Goal: Task Accomplishment & Management: Manage account settings

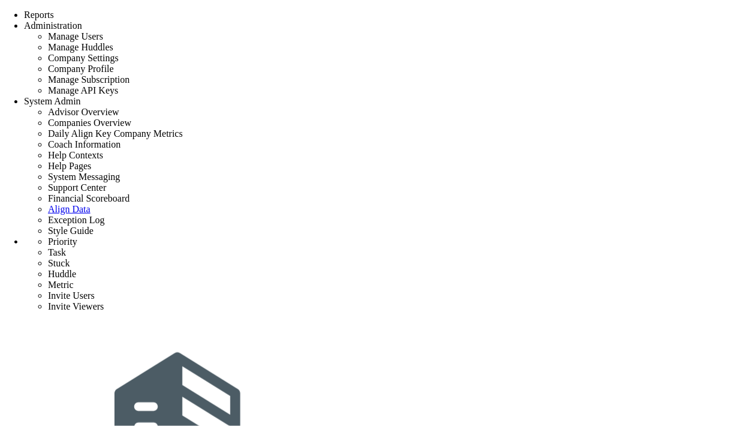
type input "TAG2"
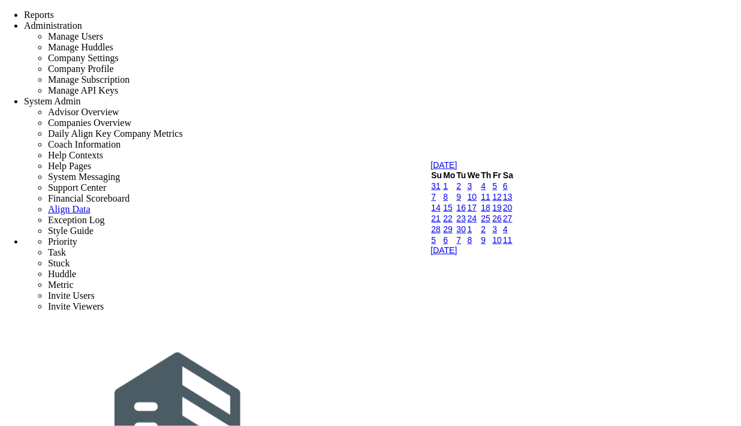
click at [466, 212] on link "16" at bounding box center [462, 208] width 10 height 10
type input "9/16/2025"
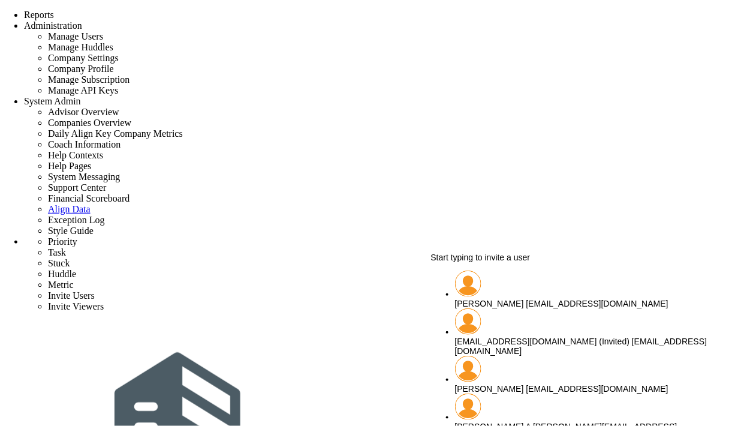
click at [511, 298] on span "[PERSON_NAME]" at bounding box center [489, 303] width 69 height 10
type input "[PERSON_NAME]"
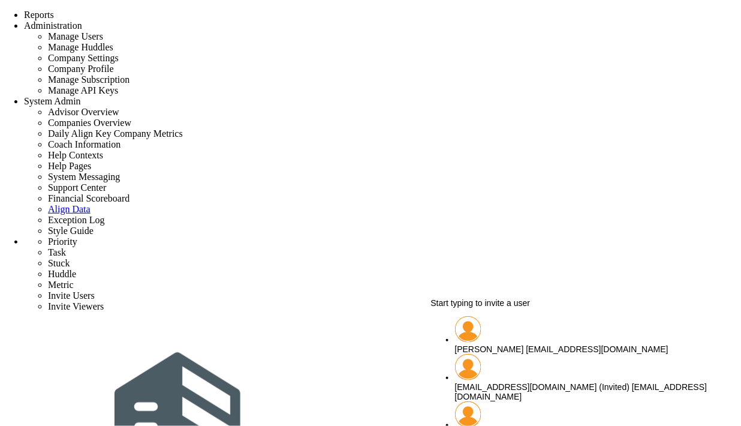
click at [524, 344] on span "[PERSON_NAME]" at bounding box center [489, 349] width 69 height 10
type input "[PERSON_NAME]"
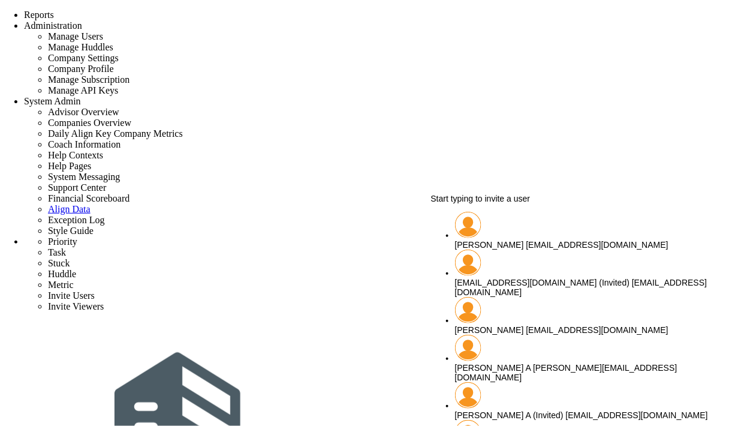
click at [519, 240] on span "[PERSON_NAME]" at bounding box center [489, 245] width 69 height 10
type input "[PERSON_NAME]"
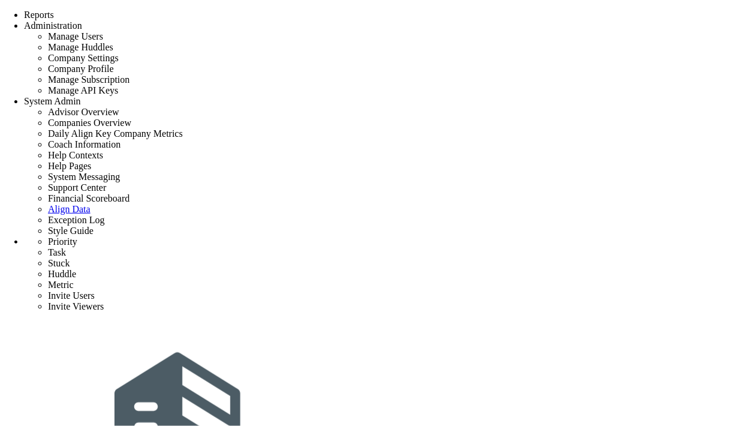
scroll to position [16, 0]
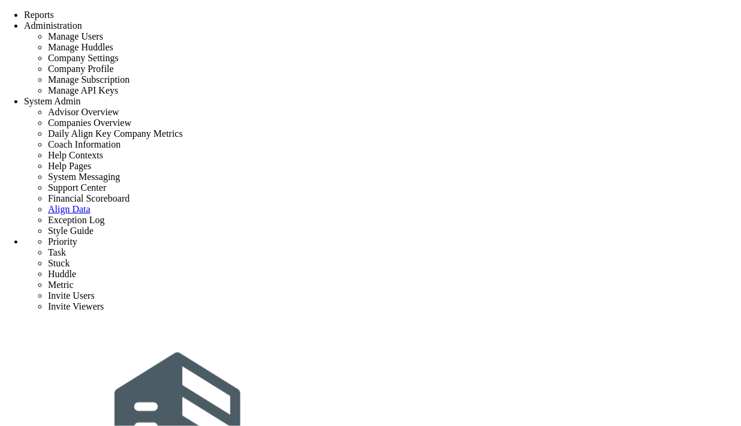
scroll to position [0, 0]
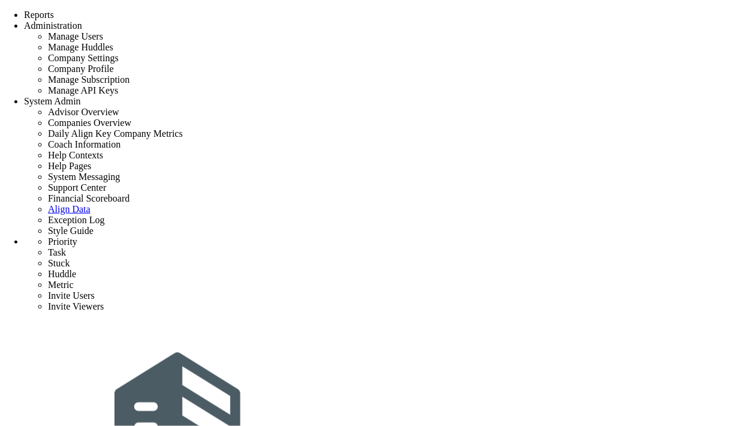
type input "Initial Phase - Broadmoor Precon Test"
type input "0"
type input "12"
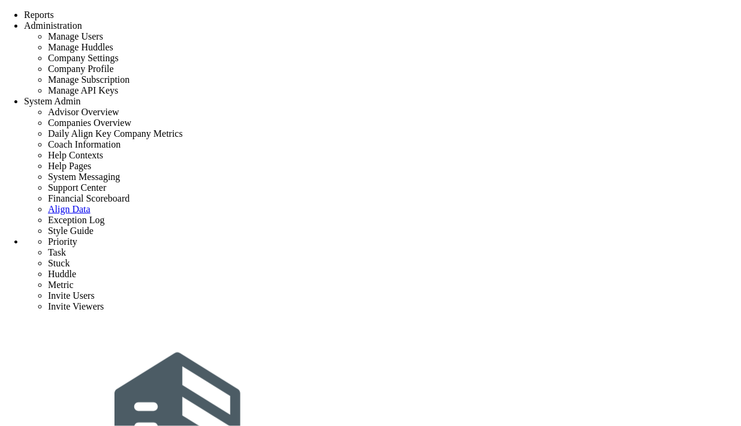
radio input "true"
type input "[PERSON_NAME] A"
type input "0"
type input "12"
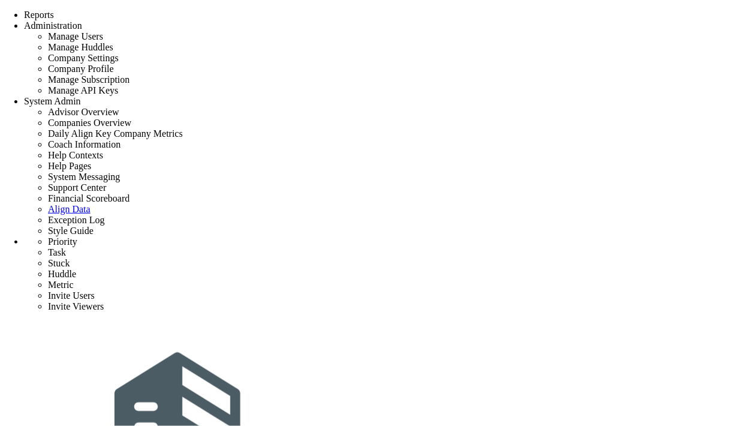
radio input "true"
drag, startPoint x: 138, startPoint y: 205, endPoint x: 368, endPoint y: 204, distance: 229.5
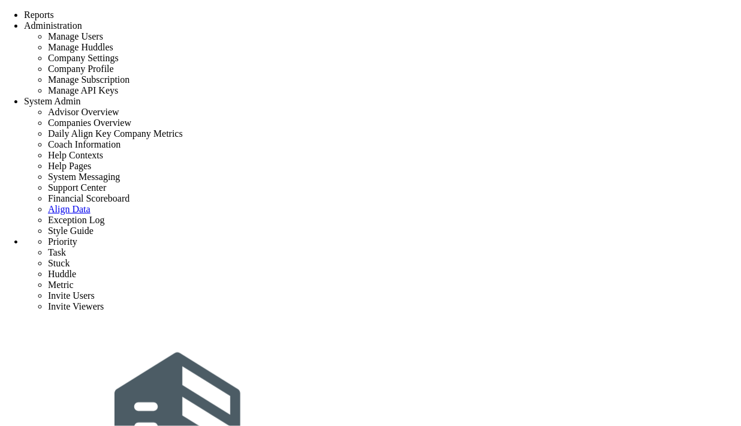
copy p "This will remove the project, delete any associated huddles,"
